Goal: Task Accomplishment & Management: Manage account settings

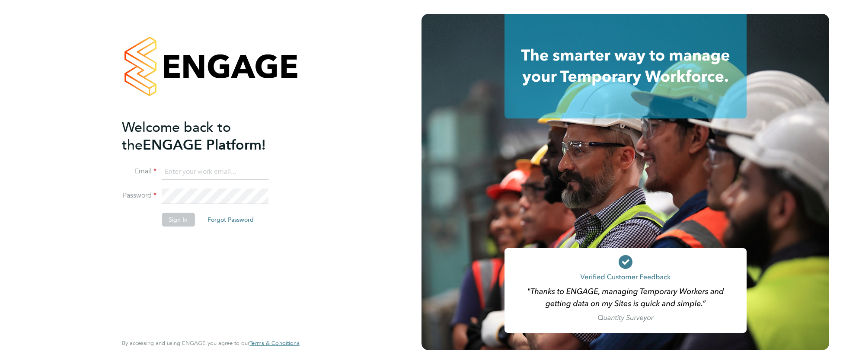
click at [184, 171] on input at bounding box center [215, 172] width 107 height 16
type input "cjs.templabour@uk.g4s.com"
click at [182, 219] on button "Sign In" at bounding box center [178, 220] width 33 height 14
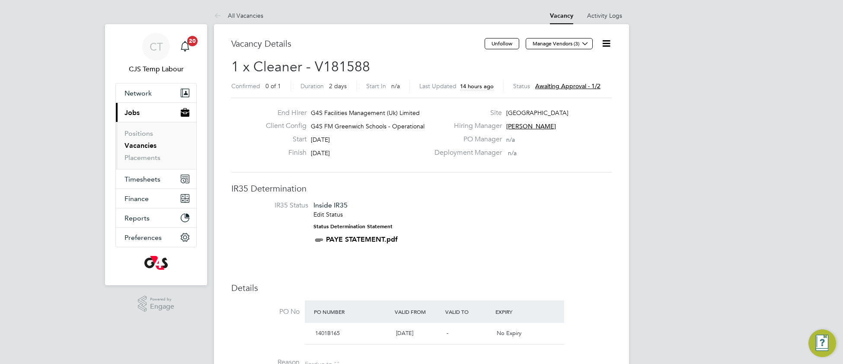
click at [608, 44] on icon at bounding box center [606, 43] width 11 height 11
click at [569, 92] on li "Approve" at bounding box center [578, 93] width 62 height 12
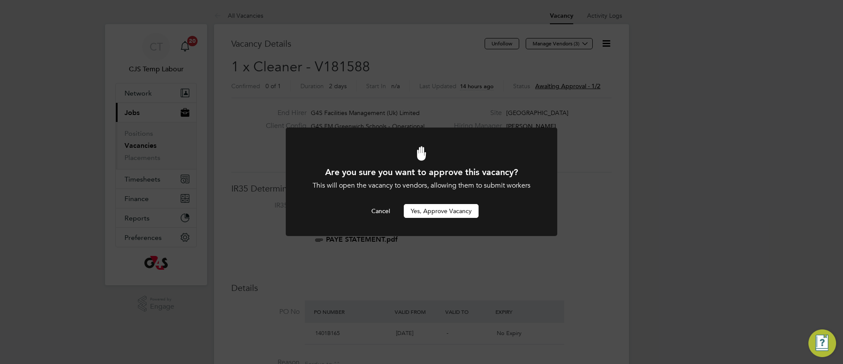
click at [459, 214] on button "Yes, Approve Vacancy" at bounding box center [441, 211] width 75 height 14
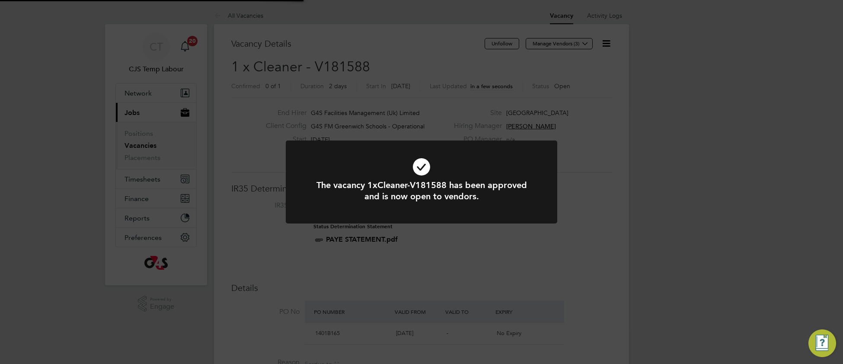
scroll to position [25, 60]
click at [329, 165] on icon at bounding box center [421, 167] width 225 height 34
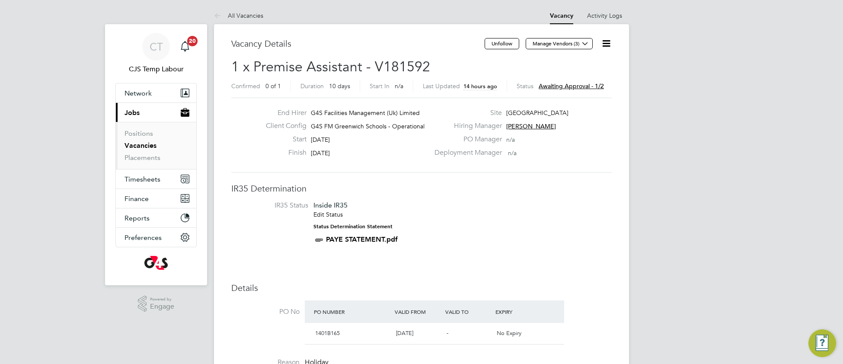
click at [603, 45] on icon at bounding box center [606, 43] width 11 height 11
click at [561, 93] on li "Approve" at bounding box center [578, 93] width 62 height 12
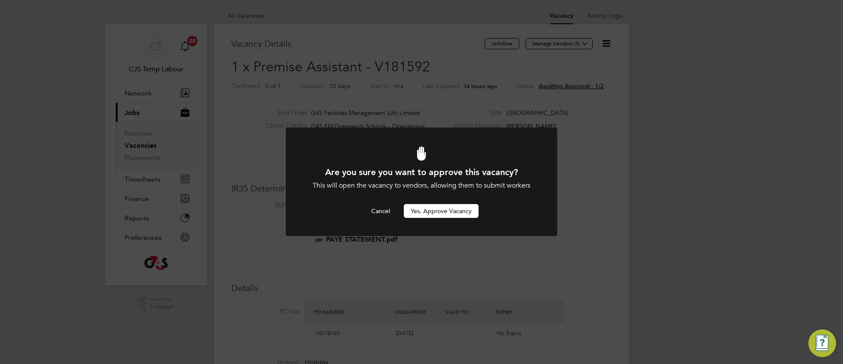
drag, startPoint x: 451, startPoint y: 211, endPoint x: 432, endPoint y: 187, distance: 30.4
click at [448, 207] on button "Yes, Approve Vacancy" at bounding box center [441, 211] width 75 height 14
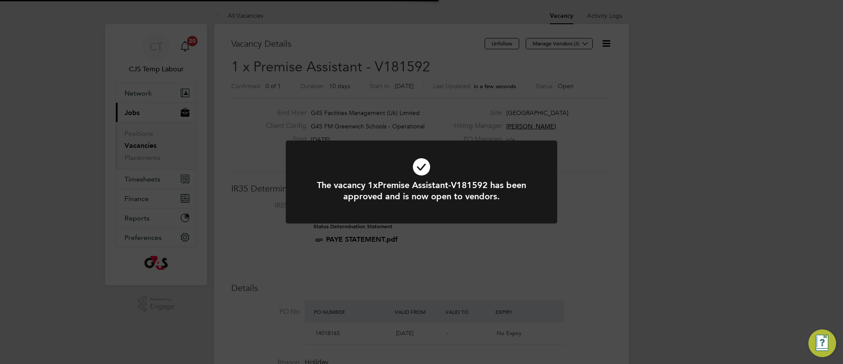
scroll to position [25, 60]
click at [322, 164] on icon at bounding box center [421, 167] width 225 height 34
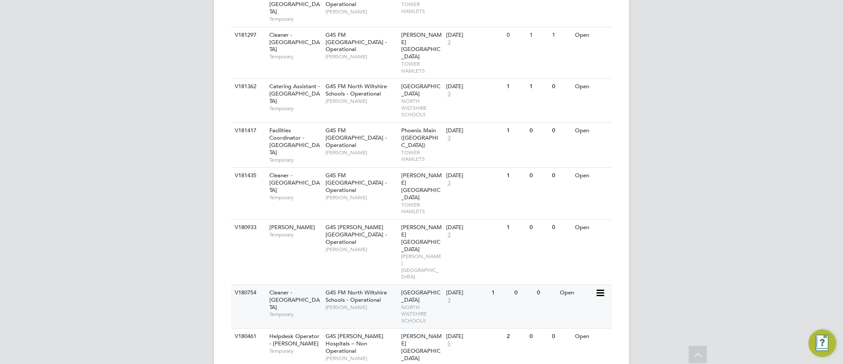
scroll to position [810, 0]
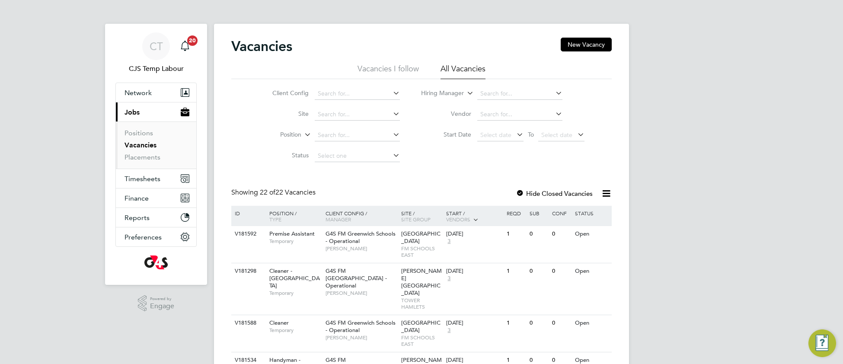
scroll to position [0, 0]
click at [142, 183] on span "Timesheets" at bounding box center [142, 179] width 36 height 8
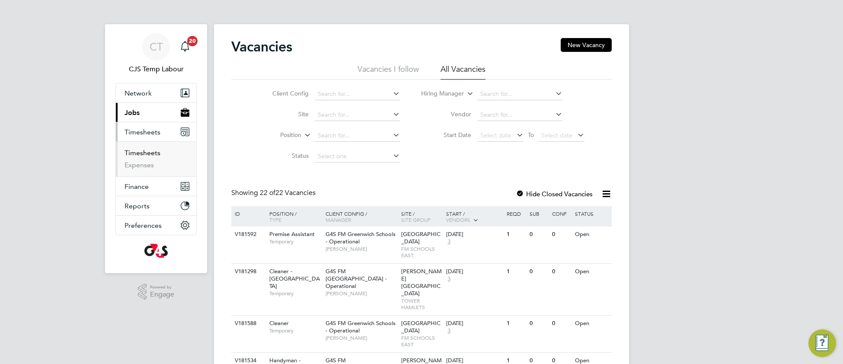
click at [145, 155] on link "Timesheets" at bounding box center [142, 153] width 36 height 8
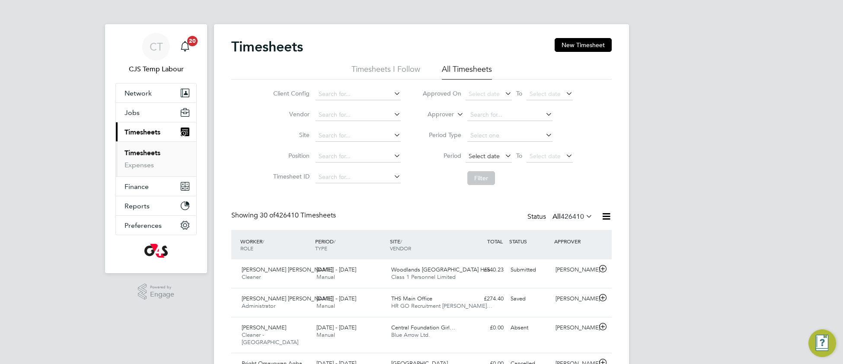
click at [484, 158] on span "Select date" at bounding box center [483, 156] width 31 height 8
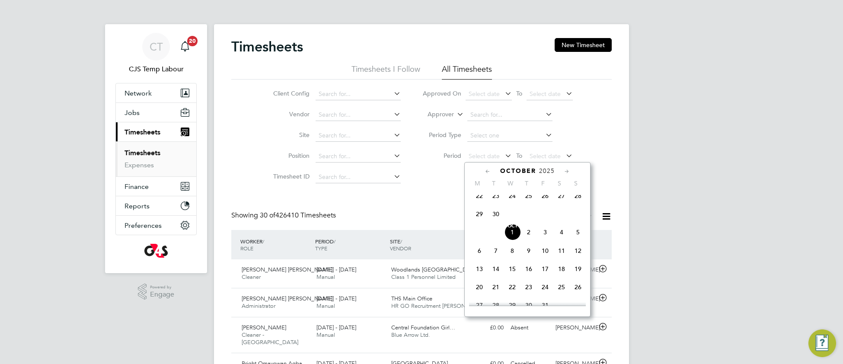
click at [477, 219] on span "29" at bounding box center [479, 214] width 16 height 16
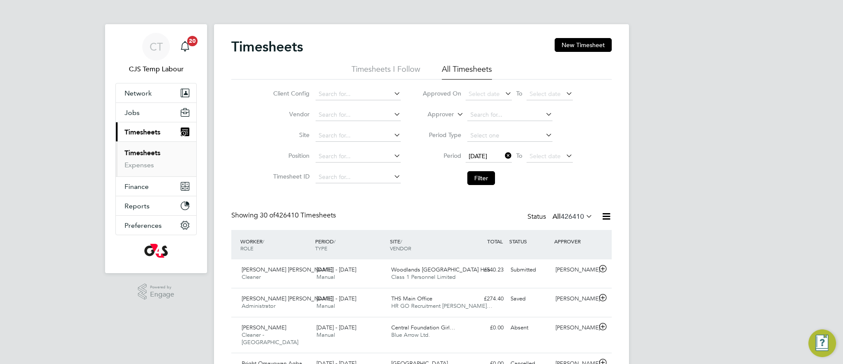
click at [503, 154] on icon at bounding box center [503, 155] width 0 height 12
click at [479, 181] on button "Filter" at bounding box center [481, 178] width 28 height 14
click at [584, 219] on icon at bounding box center [584, 216] width 0 height 12
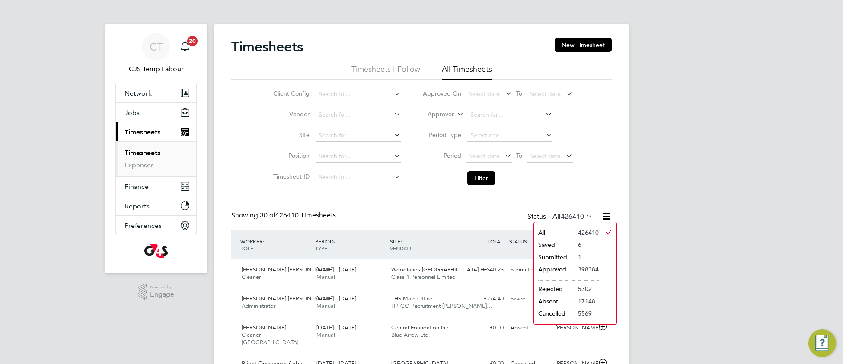
click at [558, 258] on li "Submitted" at bounding box center [554, 257] width 40 height 12
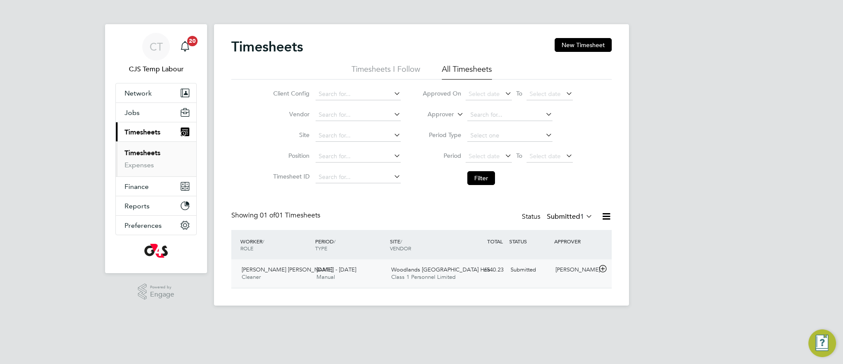
click at [421, 279] on span "Class 1 Personnel Limited" at bounding box center [423, 276] width 64 height 7
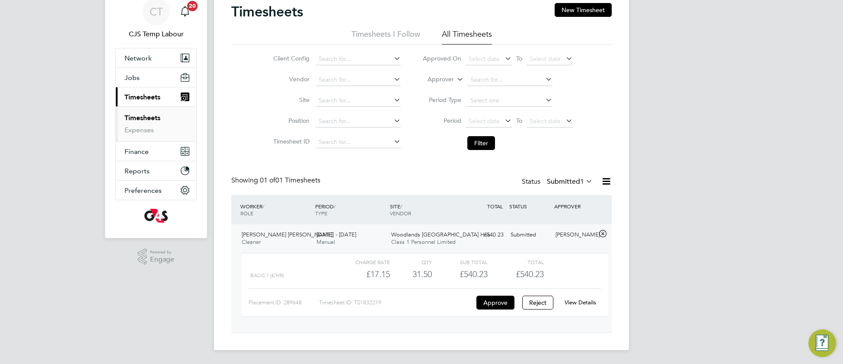
click at [582, 304] on link "View Details" at bounding box center [580, 302] width 32 height 7
drag, startPoint x: 481, startPoint y: 138, endPoint x: 483, endPoint y: 155, distance: 16.9
click at [480, 138] on button "Filter" at bounding box center [481, 143] width 28 height 14
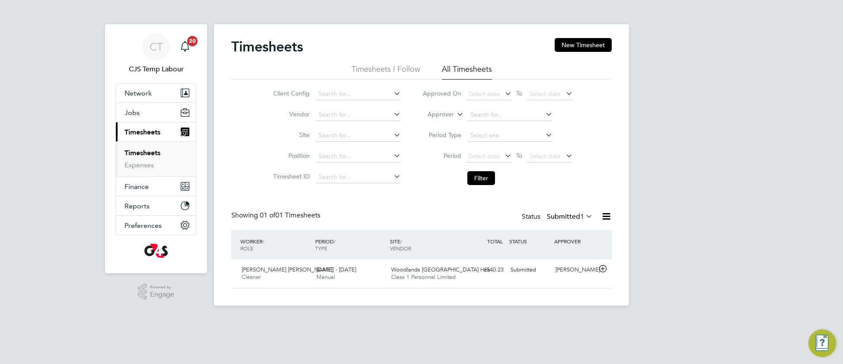
scroll to position [21, 74]
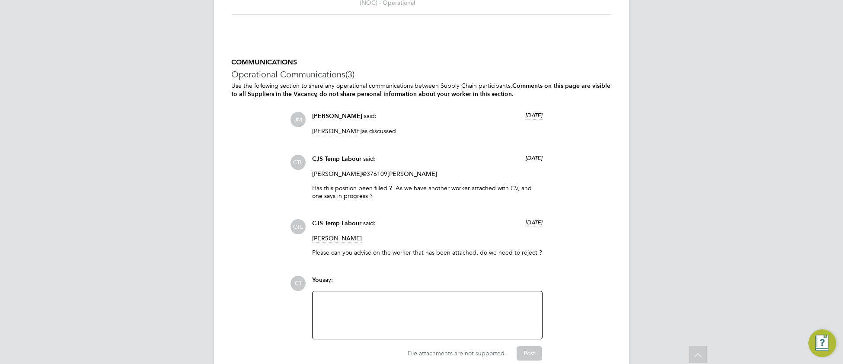
click at [331, 304] on div at bounding box center [427, 314] width 219 height 37
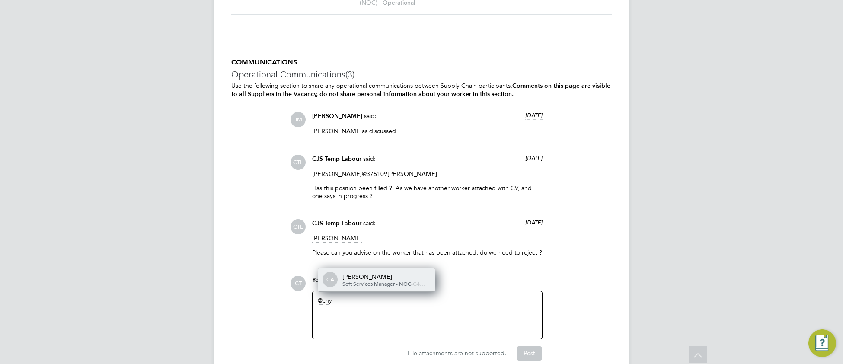
click at [385, 280] on span "Soft Services Manager - NOC" at bounding box center [376, 283] width 69 height 7
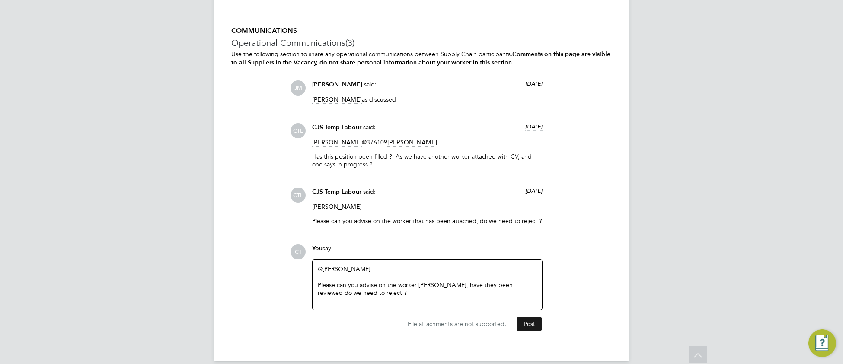
click at [527, 317] on button "Post" at bounding box center [528, 324] width 25 height 14
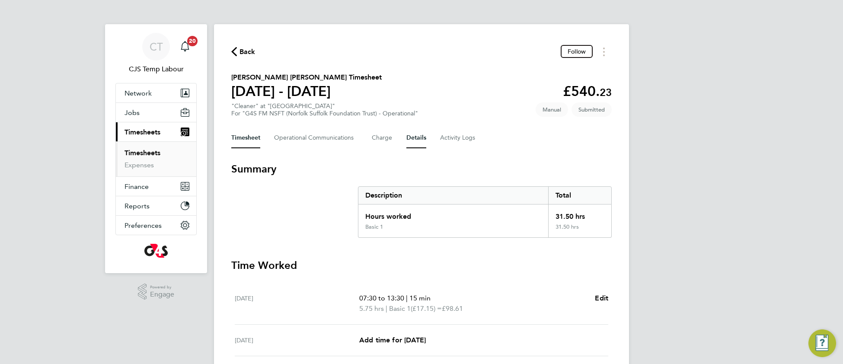
click at [414, 139] on button "Details" at bounding box center [416, 137] width 20 height 21
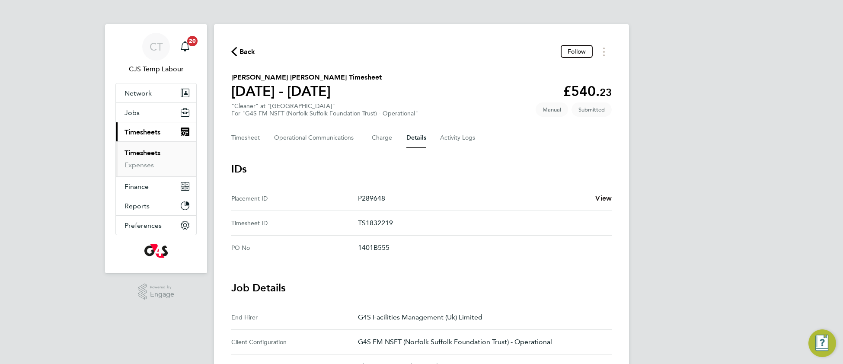
click at [606, 194] on span "View" at bounding box center [603, 198] width 16 height 8
click at [251, 139] on button "Timesheet" at bounding box center [245, 137] width 29 height 21
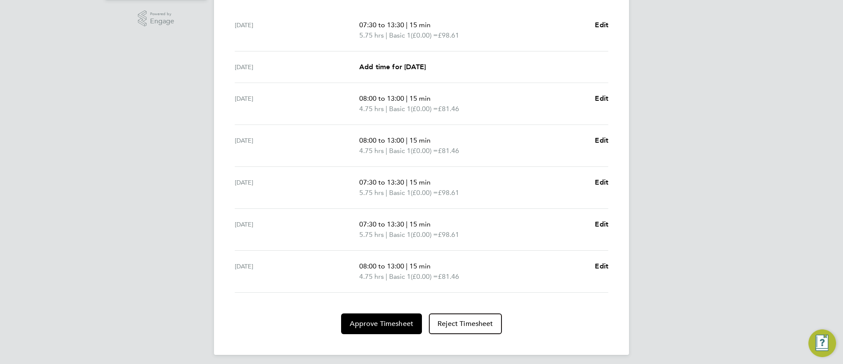
scroll to position [277, 0]
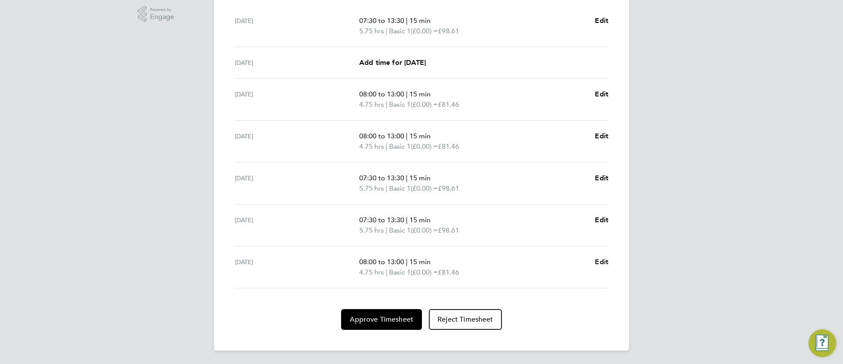
click at [600, 261] on span "Edit" at bounding box center [601, 262] width 13 height 8
select select "15"
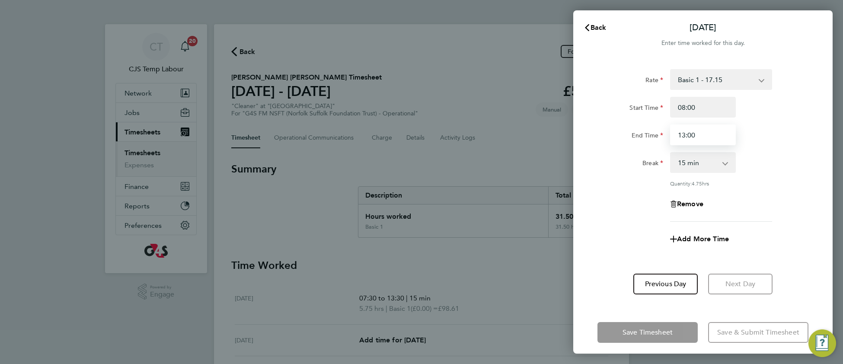
click at [696, 132] on input "13:00" at bounding box center [703, 134] width 66 height 21
type input "13:01"
click at [706, 312] on div "Save Timesheet Save & Submit Timesheet" at bounding box center [702, 332] width 259 height 55
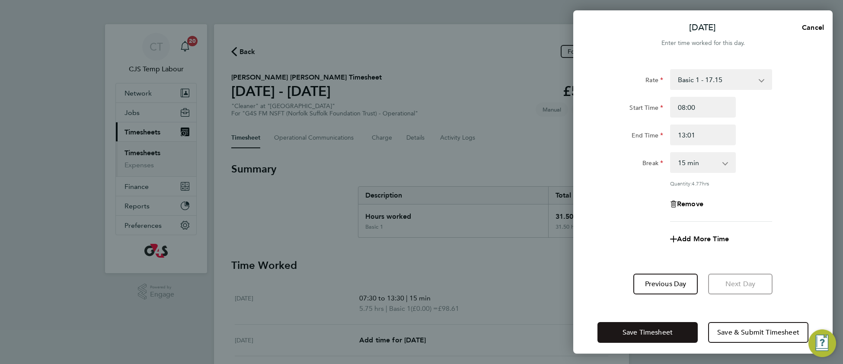
click at [677, 330] on button "Save Timesheet" at bounding box center [647, 332] width 100 height 21
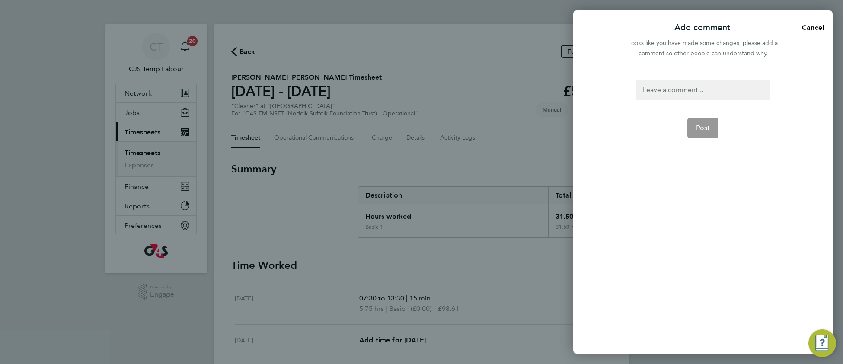
click at [648, 89] on div at bounding box center [703, 89] width 134 height 21
click at [673, 91] on div at bounding box center [703, 89] width 134 height 21
click at [704, 141] on span "Post" at bounding box center [703, 138] width 14 height 9
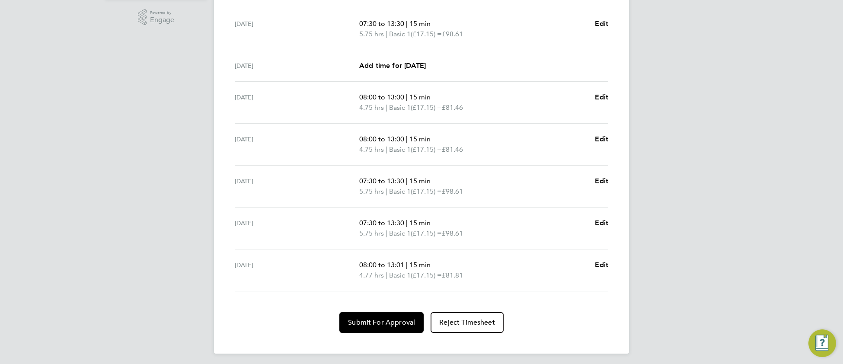
scroll to position [277, 0]
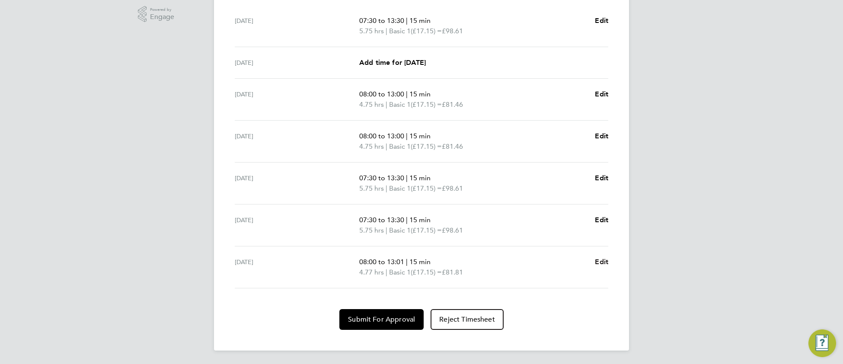
click at [603, 261] on span "Edit" at bounding box center [601, 262] width 13 height 8
select select "15"
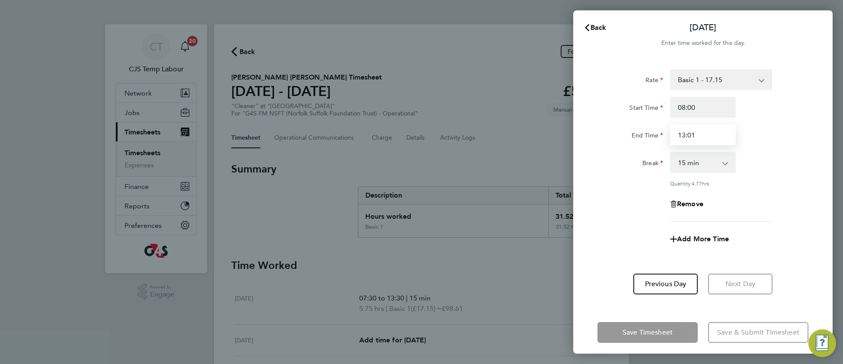
drag, startPoint x: 691, startPoint y: 132, endPoint x: 707, endPoint y: 134, distance: 16.6
click at [707, 134] on input "13:01" at bounding box center [703, 134] width 66 height 21
type input "13:00"
click at [603, 229] on div "Add More Time" at bounding box center [703, 239] width 218 height 21
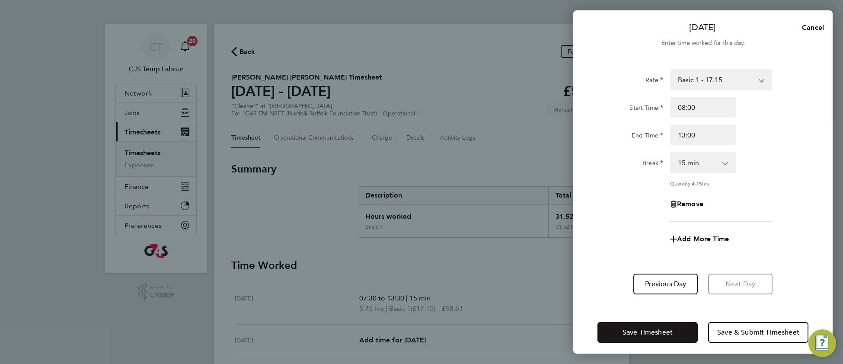
click at [633, 334] on span "Save Timesheet" at bounding box center [647, 332] width 50 height 9
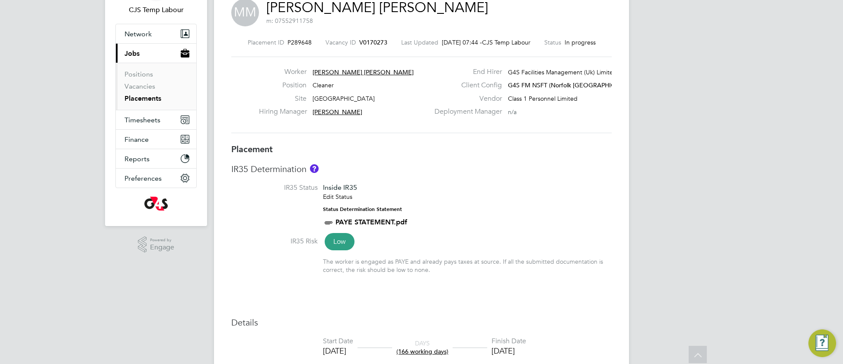
scroll to position [6, 0]
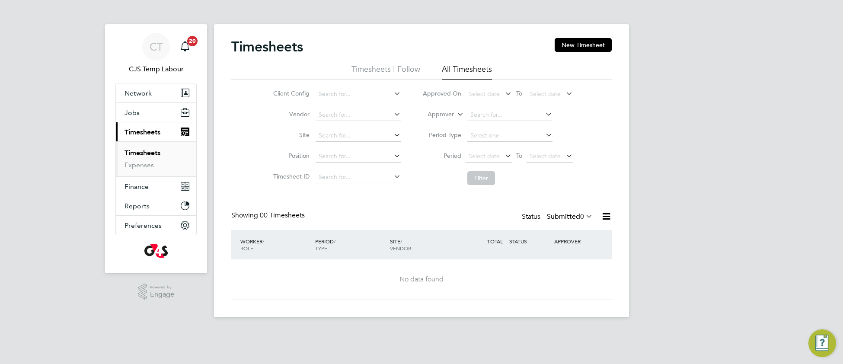
click at [584, 213] on icon at bounding box center [584, 216] width 0 height 12
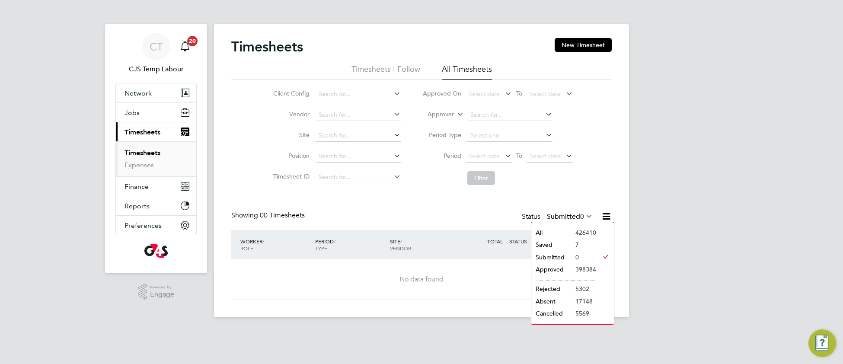
click at [554, 243] on li "Saved" at bounding box center [551, 244] width 40 height 12
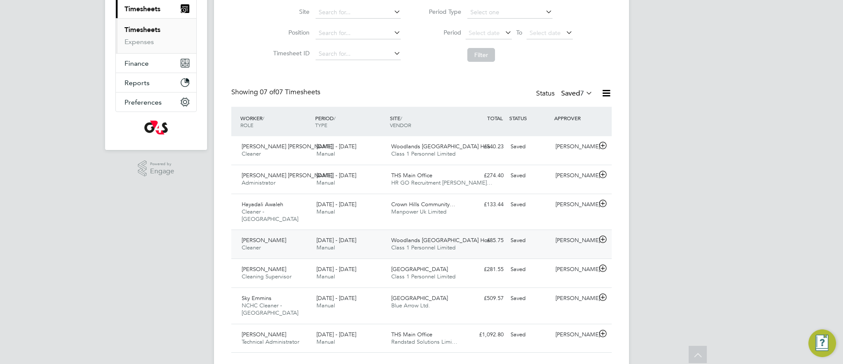
scroll to position [129, 0]
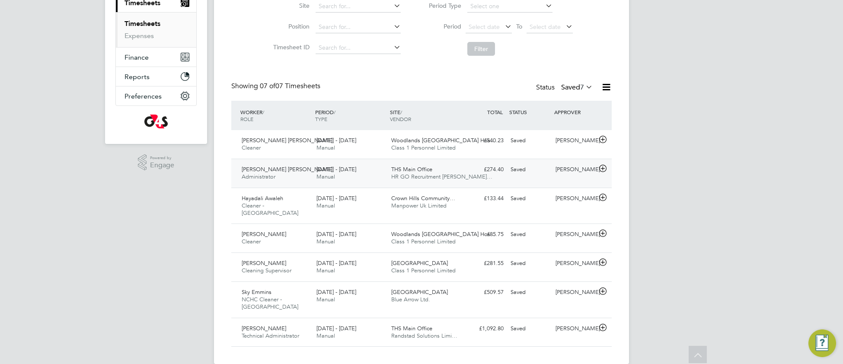
click at [469, 185] on div "[PERSON_NAME] [PERSON_NAME] Administrator [DATE] - [DATE] [DATE] - [DATE] Manua…" at bounding box center [421, 173] width 380 height 29
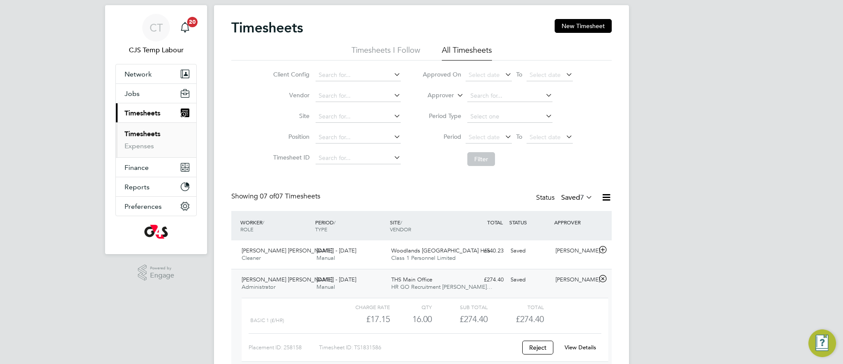
scroll to position [0, 0]
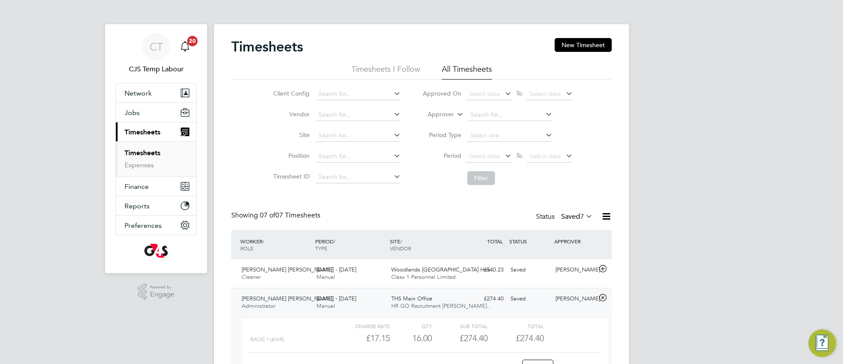
click at [584, 214] on icon at bounding box center [584, 216] width 0 height 12
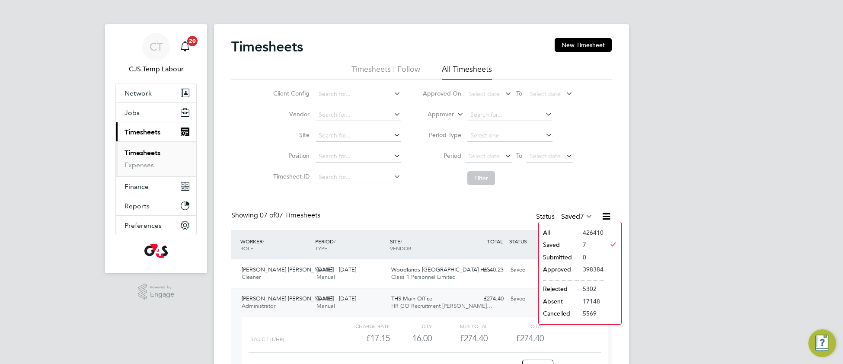
click at [722, 139] on div "CT CJS Temp Labour Notifications 20 Applications: Network Team Members Business…" at bounding box center [421, 293] width 843 height 587
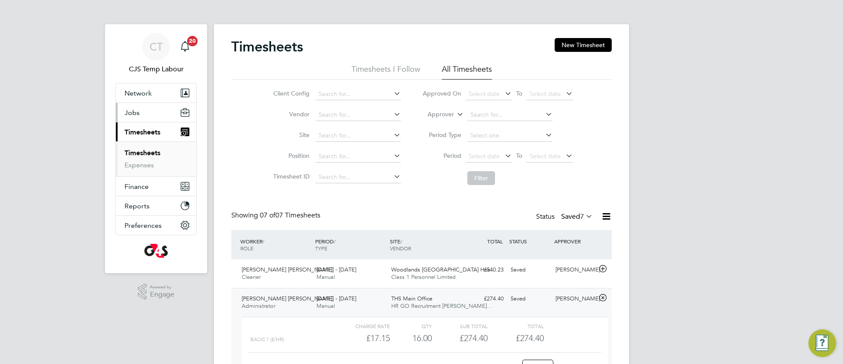
click at [135, 113] on span "Jobs" at bounding box center [131, 112] width 15 height 8
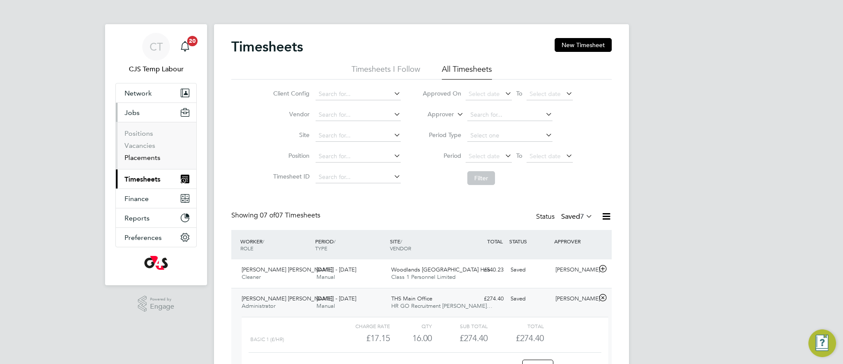
click at [140, 160] on link "Placements" at bounding box center [142, 157] width 36 height 8
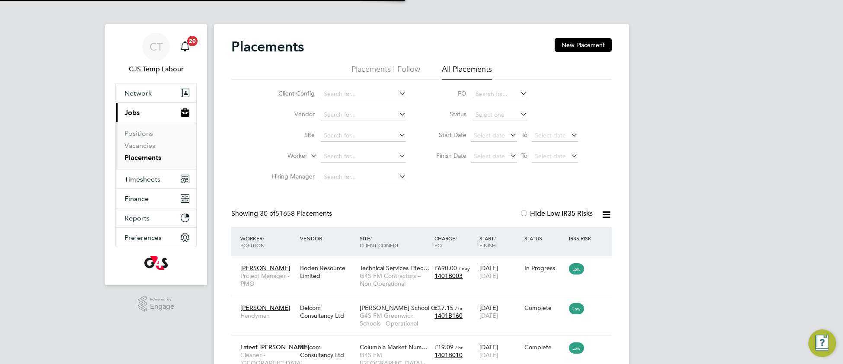
scroll to position [32, 74]
click at [491, 118] on input at bounding box center [499, 115] width 55 height 12
click at [490, 124] on li "Active" at bounding box center [500, 126] width 56 height 11
type input "Active"
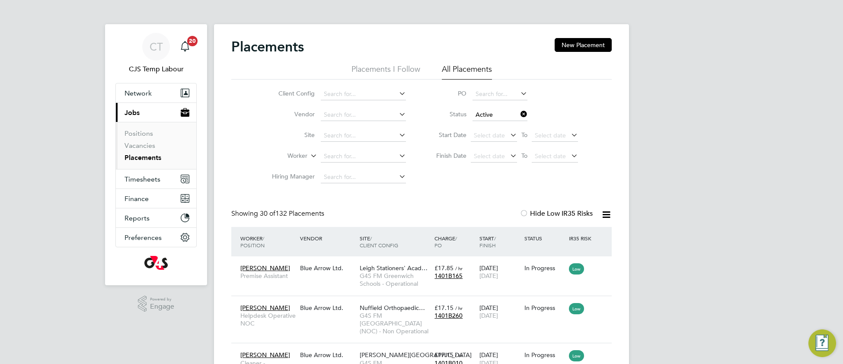
click at [607, 217] on icon at bounding box center [606, 214] width 11 height 11
click at [568, 232] on li "Download Placements Report" at bounding box center [563, 235] width 92 height 12
drag, startPoint x: 523, startPoint y: 115, endPoint x: 512, endPoint y: 118, distance: 10.9
click at [518, 115] on icon at bounding box center [518, 114] width 0 height 12
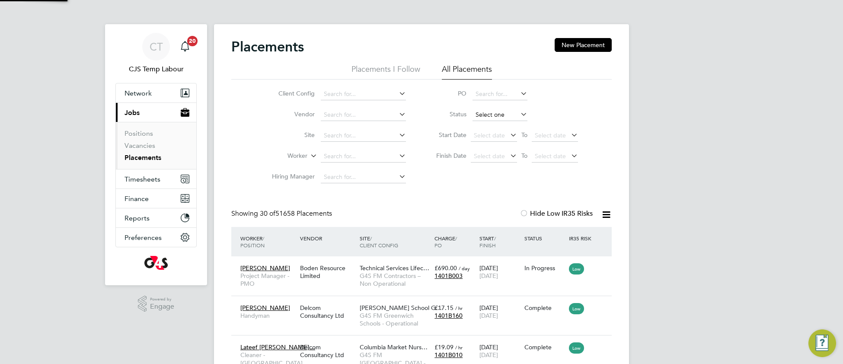
click at [499, 114] on input at bounding box center [499, 115] width 55 height 12
click at [502, 170] on li "Complete" at bounding box center [500, 171] width 56 height 11
type input "Complete"
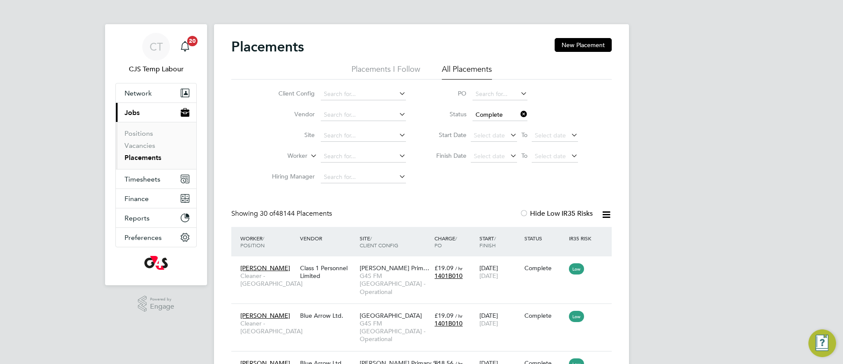
click at [518, 114] on icon at bounding box center [518, 114] width 0 height 12
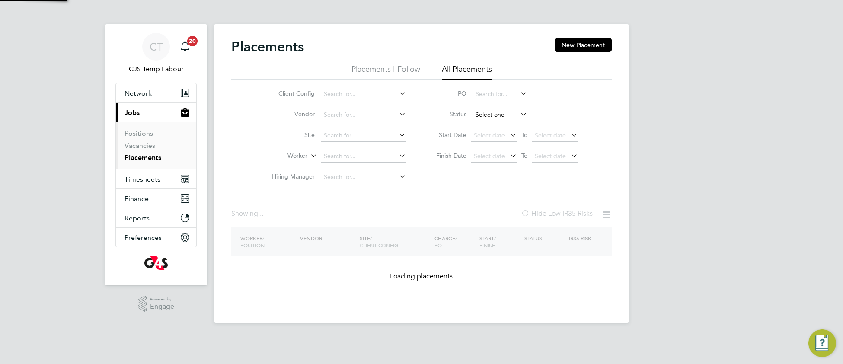
click at [506, 114] on input at bounding box center [499, 115] width 55 height 12
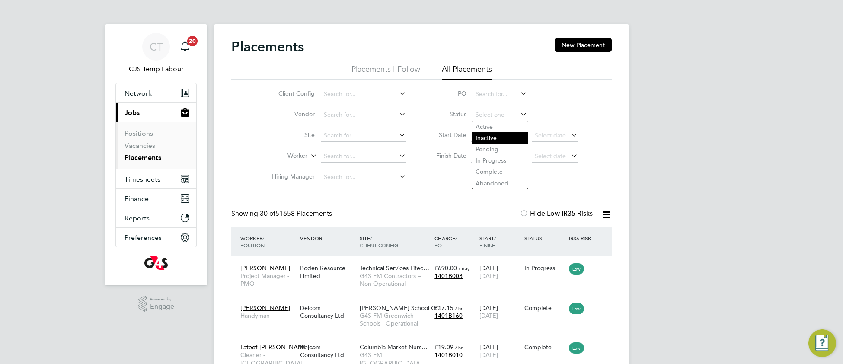
click at [496, 140] on li "Inactive" at bounding box center [500, 137] width 56 height 11
type input "Inactive"
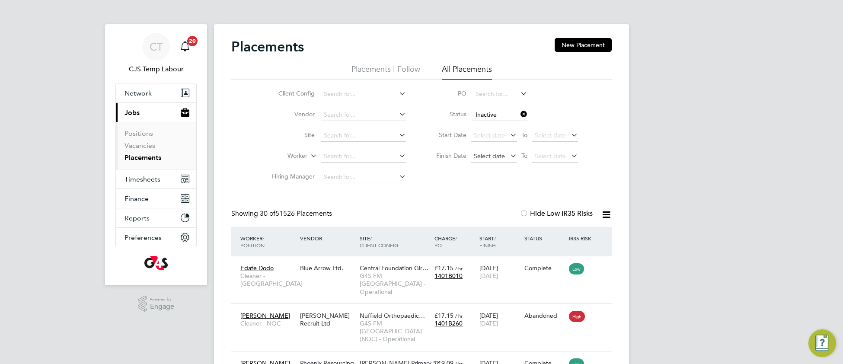
click at [480, 156] on span "Select date" at bounding box center [489, 156] width 31 height 8
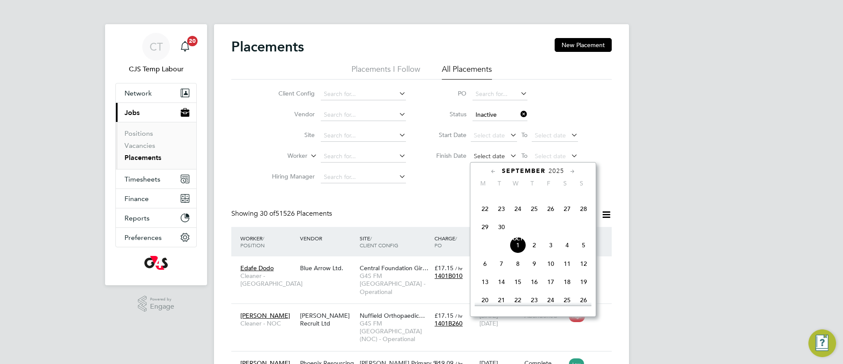
click at [481, 157] on span "Select date" at bounding box center [489, 156] width 31 height 8
click at [518, 208] on span "Jan 1" at bounding box center [517, 206] width 16 height 16
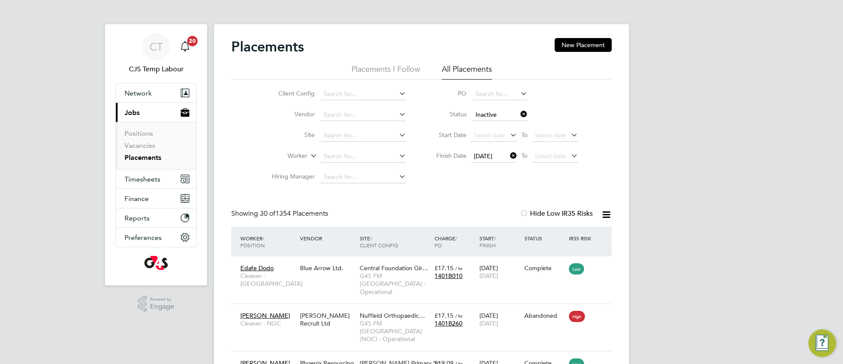
click at [601, 219] on icon at bounding box center [606, 214] width 11 height 11
click at [572, 233] on li "Download Placements Report" at bounding box center [563, 235] width 92 height 12
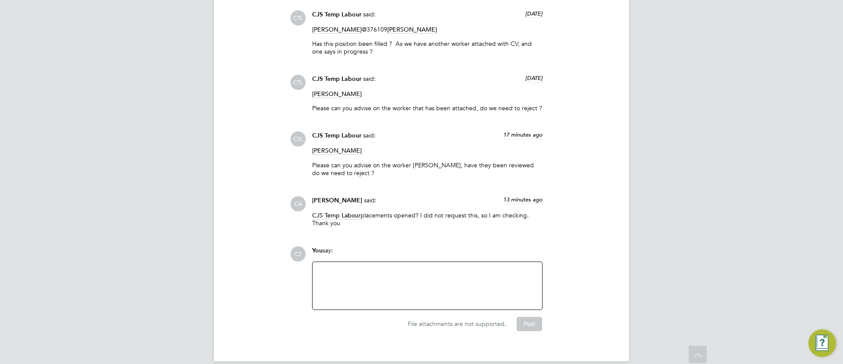
click at [369, 273] on div at bounding box center [427, 285] width 219 height 37
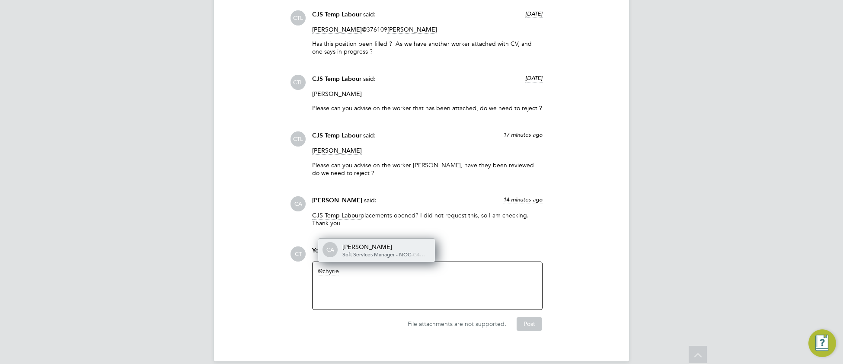
click at [388, 243] on div "[PERSON_NAME]" at bounding box center [385, 247] width 86 height 8
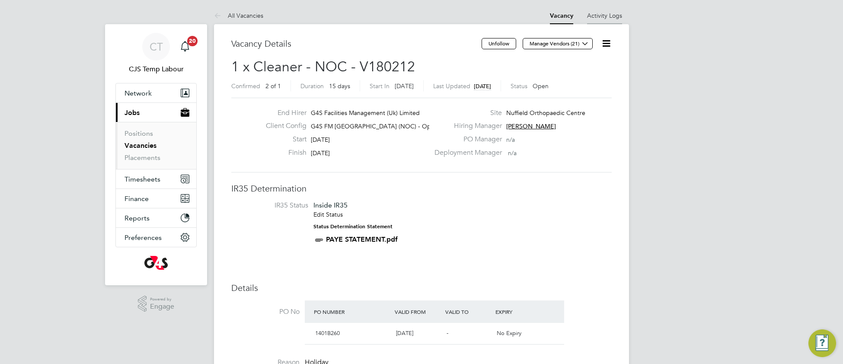
click at [609, 15] on link "Activity Logs" at bounding box center [604, 16] width 35 height 8
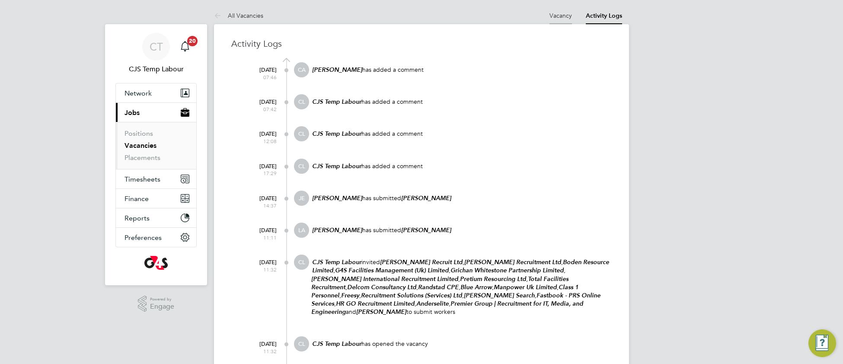
click at [561, 14] on link "Vacancy" at bounding box center [560, 16] width 22 height 8
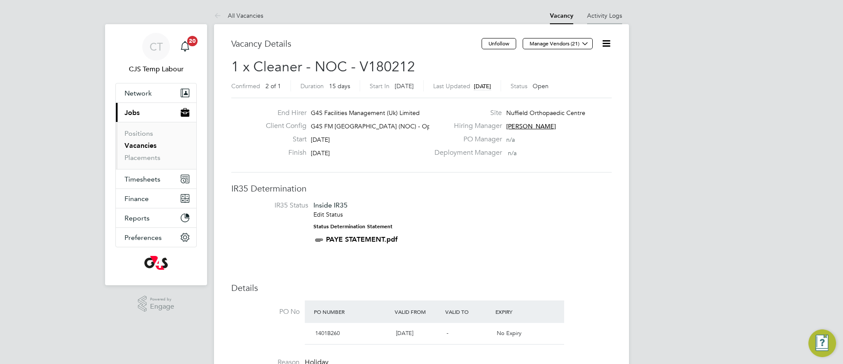
click at [600, 19] on link "Activity Logs" at bounding box center [604, 16] width 35 height 8
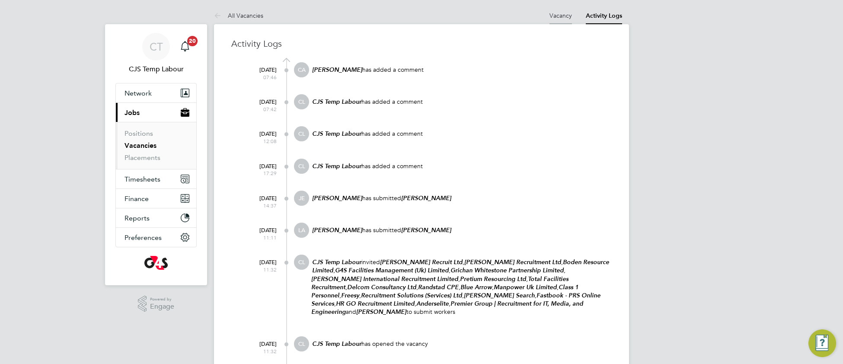
click at [565, 13] on link "Vacancy" at bounding box center [560, 16] width 22 height 8
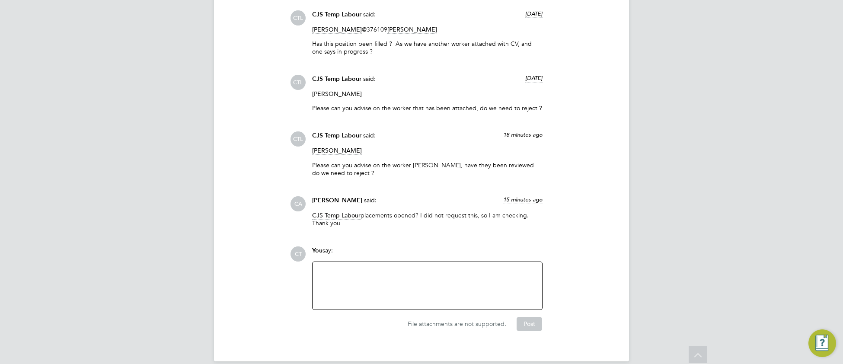
click at [351, 269] on div at bounding box center [427, 285] width 219 height 37
drag, startPoint x: 413, startPoint y: 150, endPoint x: 448, endPoint y: 153, distance: 34.2
click at [448, 161] on p "Please can you advise on the worker [PERSON_NAME], have they been reviewed do w…" at bounding box center [427, 169] width 230 height 16
copy p "[PERSON_NAME],"
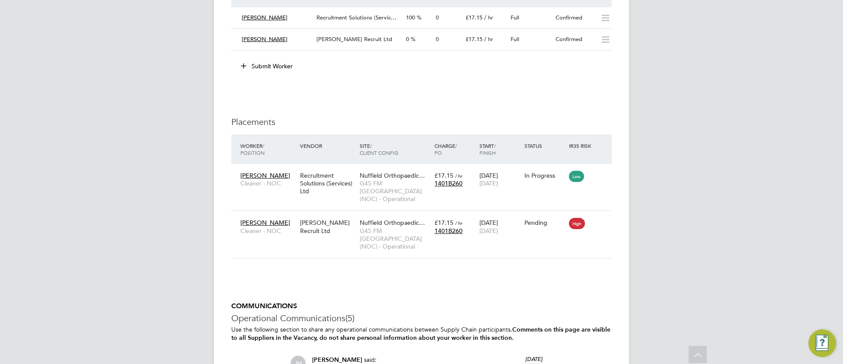
scroll to position [1537, 0]
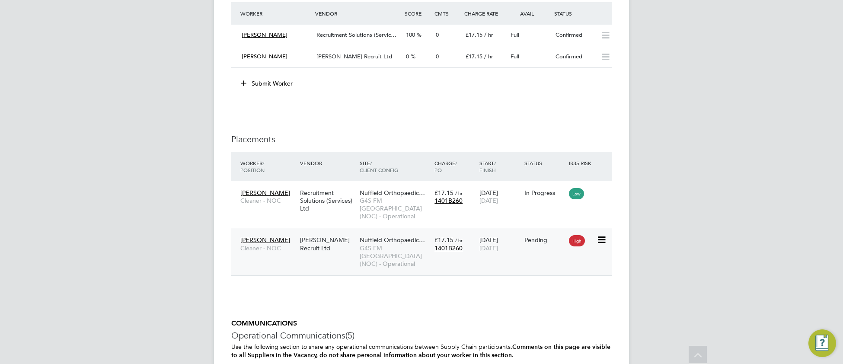
click at [602, 238] on icon at bounding box center [600, 240] width 9 height 10
click at [536, 315] on li "Abandon" at bounding box center [560, 313] width 89 height 12
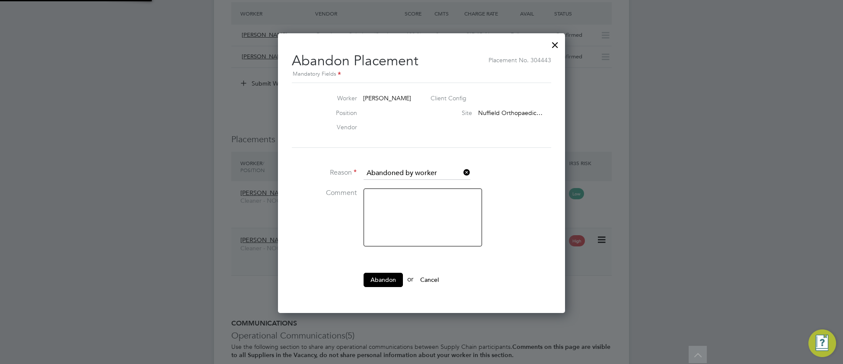
scroll to position [8, 107]
click at [442, 175] on input at bounding box center [416, 173] width 107 height 13
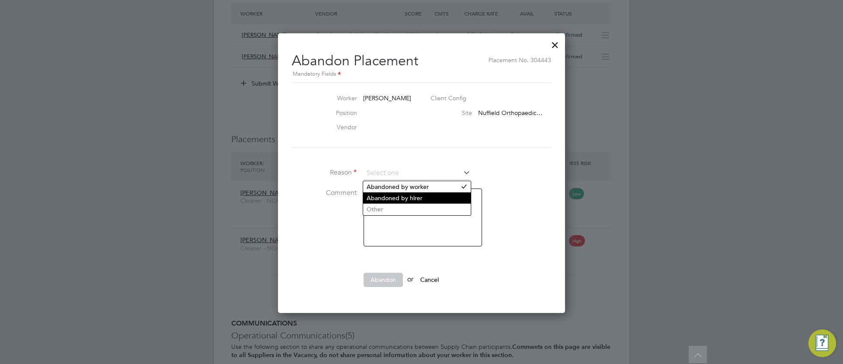
click at [423, 202] on li "Abandoned by hirer" at bounding box center [417, 197] width 108 height 11
type input "Abandoned by hirer"
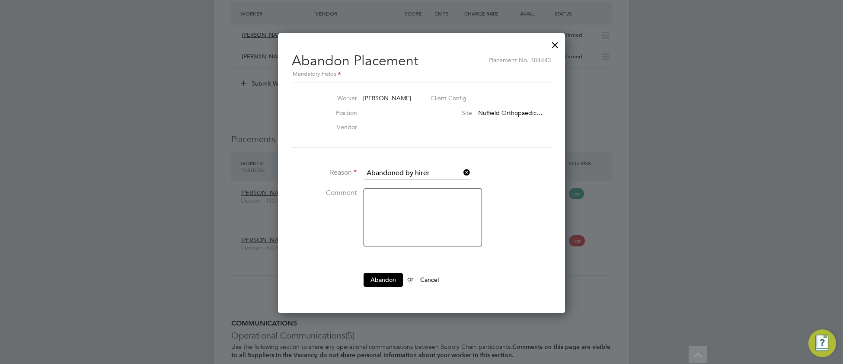
click at [387, 207] on textarea at bounding box center [422, 217] width 118 height 58
type textarea "Already worker in place"
click at [397, 283] on button "Abandon" at bounding box center [382, 280] width 39 height 14
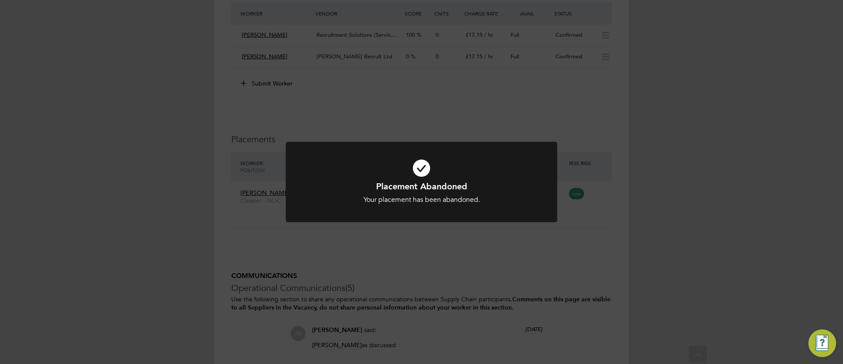
click at [500, 183] on h1 "Placement Abandoned" at bounding box center [421, 186] width 225 height 11
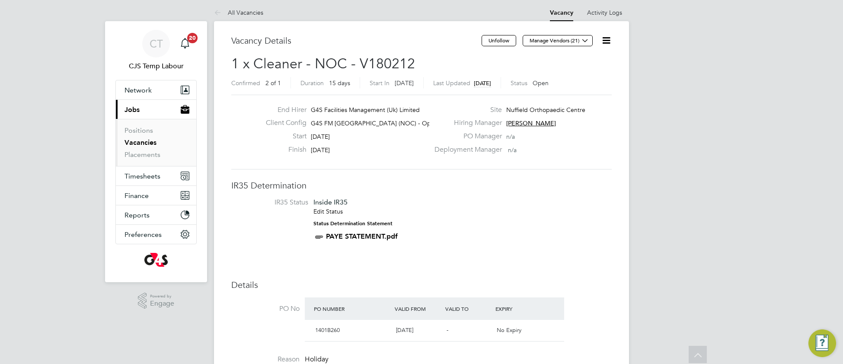
scroll to position [0, 0]
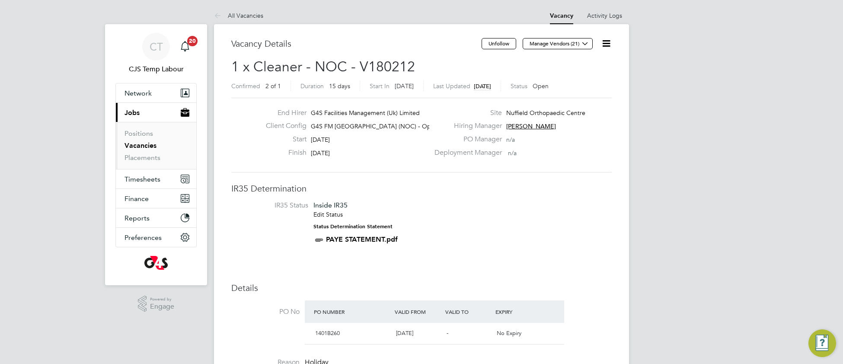
click at [609, 45] on icon at bounding box center [606, 43] width 11 height 11
click at [579, 76] on li "Update Status" at bounding box center [585, 76] width 50 height 12
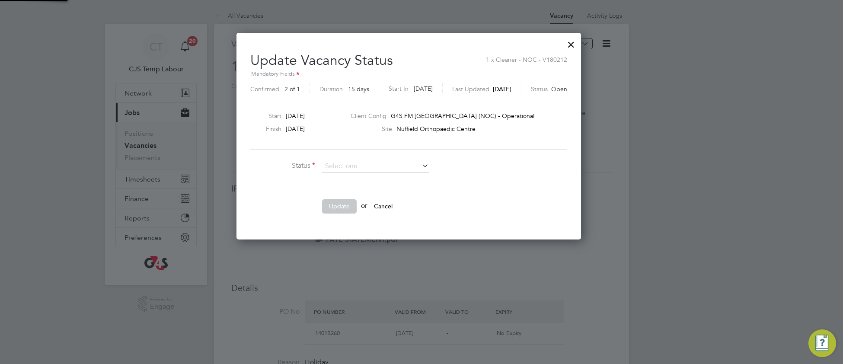
scroll to position [207, 370]
click at [379, 174] on li "Completed" at bounding box center [375, 177] width 108 height 11
type input "Completed"
click at [344, 205] on button "Update" at bounding box center [339, 206] width 35 height 14
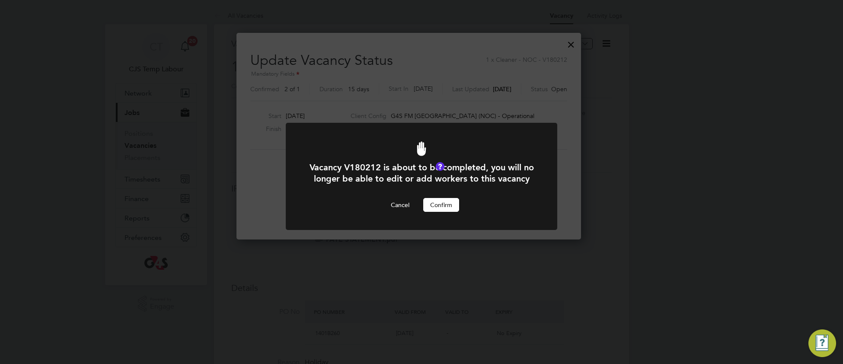
click at [435, 212] on button "Confirm" at bounding box center [441, 205] width 36 height 14
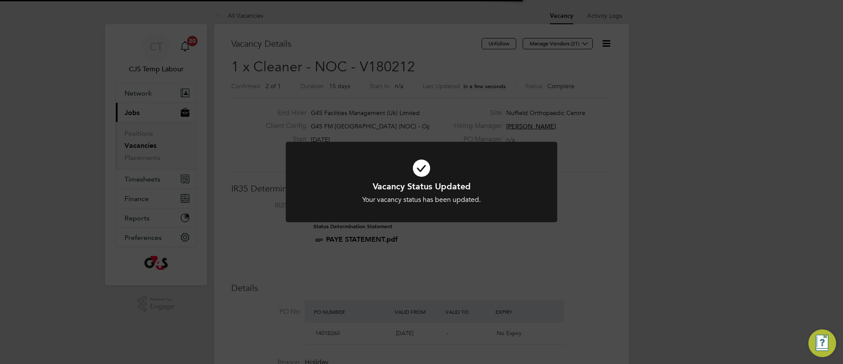
scroll to position [25, 60]
click at [506, 175] on icon at bounding box center [421, 168] width 225 height 34
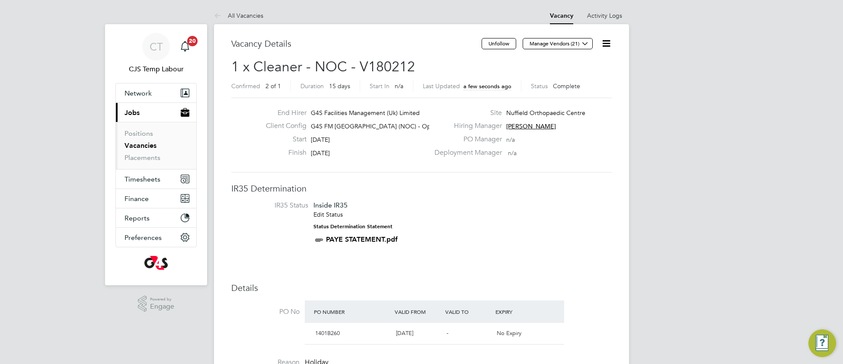
drag, startPoint x: 147, startPoint y: 147, endPoint x: 172, endPoint y: 146, distance: 24.6
click at [146, 147] on link "Vacancies" at bounding box center [140, 145] width 32 height 8
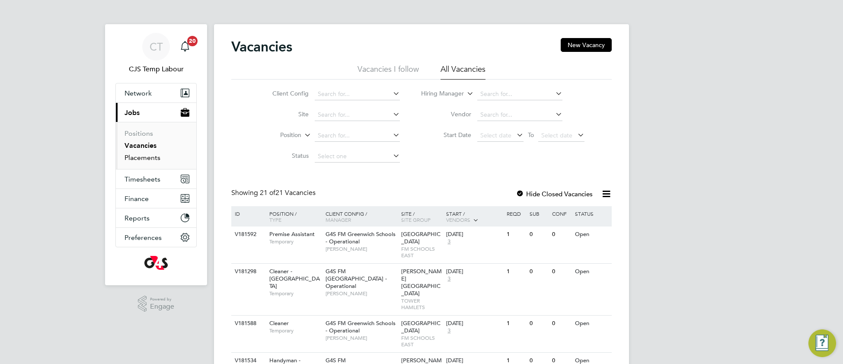
click at [143, 159] on link "Placements" at bounding box center [142, 157] width 36 height 8
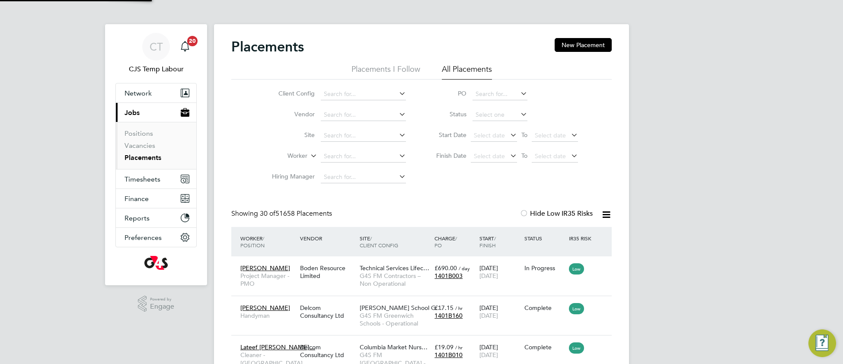
scroll to position [32, 74]
click at [144, 182] on span "Timesheets" at bounding box center [142, 179] width 36 height 8
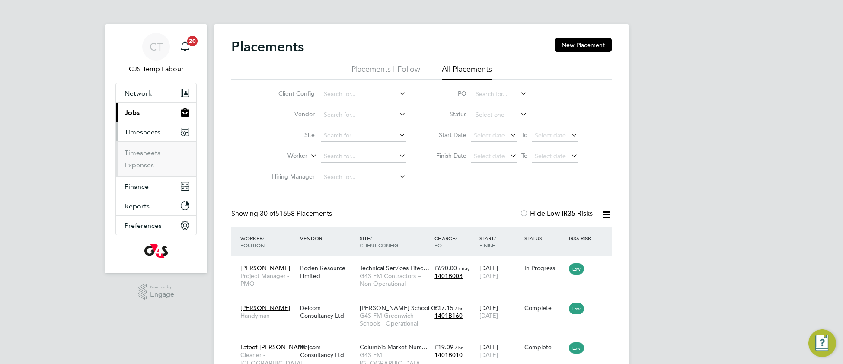
click at [137, 114] on span "Jobs" at bounding box center [131, 112] width 15 height 8
